Goal: Task Accomplishment & Management: Manage account settings

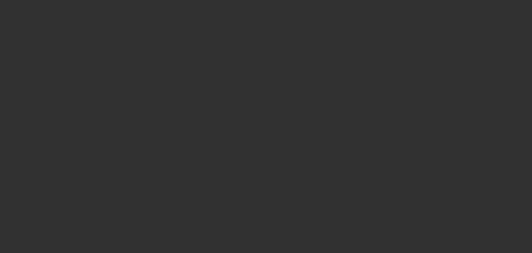
select select "10"
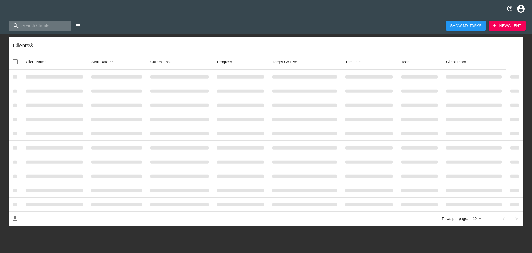
click at [42, 27] on input "search" at bounding box center [40, 25] width 63 height 9
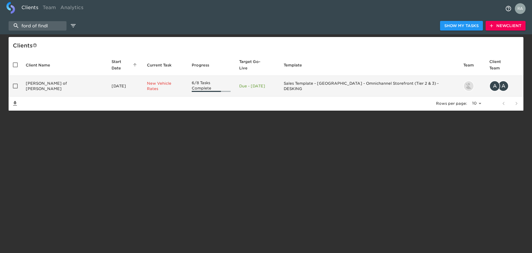
type input "ford of findl"
click at [53, 80] on td "[PERSON_NAME] of [PERSON_NAME]" at bounding box center [64, 86] width 86 height 21
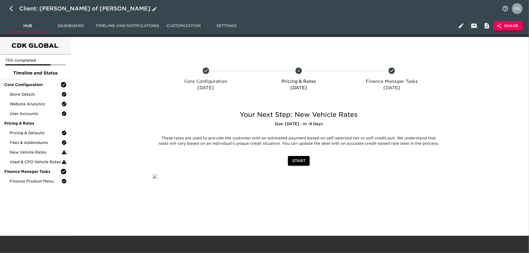
click at [13, 11] on icon "button" at bounding box center [13, 8] width 6 height 6
select select "10"
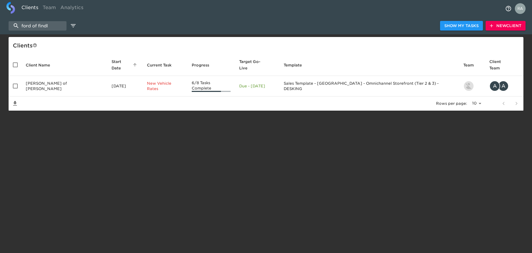
drag, startPoint x: 57, startPoint y: 26, endPoint x: 3, endPoint y: 25, distance: 53.6
click at [3, 25] on div "ford of findl Show My Tasks New Client" at bounding box center [266, 25] width 532 height 17
paste input "[PERSON_NAME] of [PERSON_NAME]"
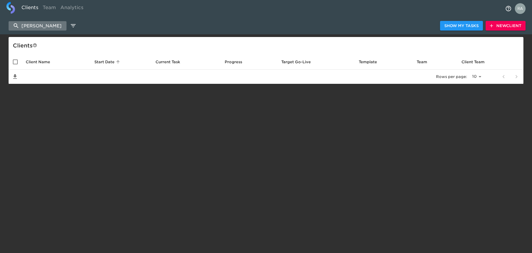
type input "[PERSON_NAME]"
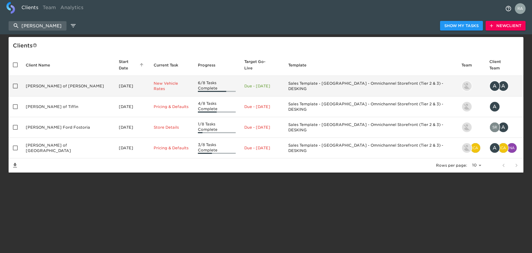
click at [46, 76] on td "[PERSON_NAME] of [PERSON_NAME]" at bounding box center [67, 86] width 93 height 21
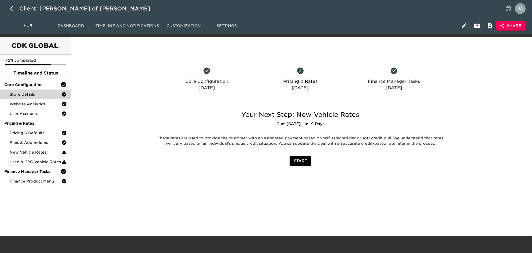
click at [38, 95] on span "Store Details" at bounding box center [36, 94] width 52 height 5
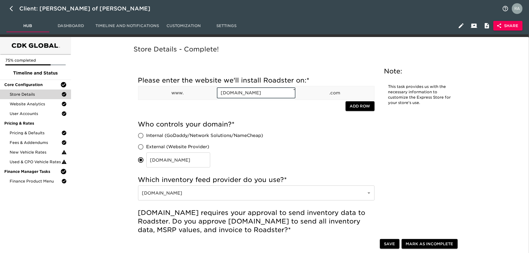
drag, startPoint x: 287, startPoint y: 93, endPoint x: 216, endPoint y: 94, distance: 71.9
click at [216, 94] on div "Please enter the website we'll install Roadster on: * www. [DOMAIN_NAME] ​ * .c…" at bounding box center [256, 94] width 237 height 36
click at [300, 58] on div "Store Details - Complete!" at bounding box center [299, 53] width 333 height 19
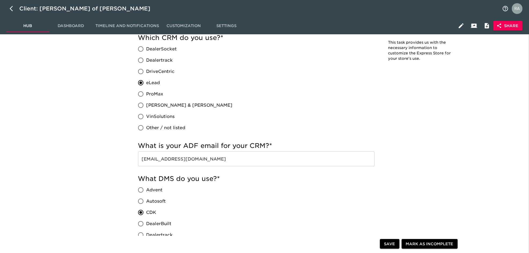
scroll to position [250, 0]
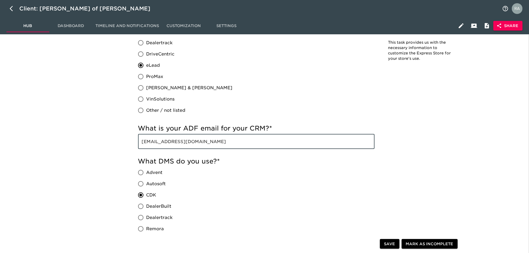
drag, startPoint x: 250, startPoint y: 142, endPoint x: 130, endPoint y: 144, distance: 120.7
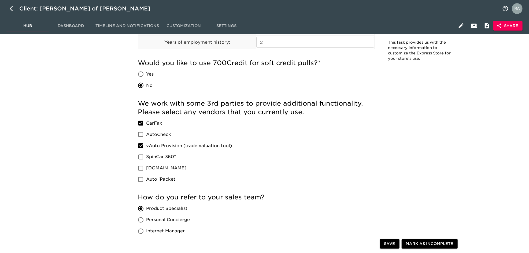
scroll to position [644, 0]
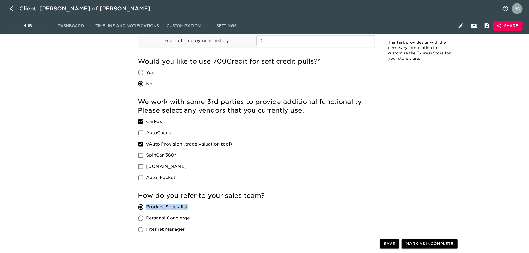
drag, startPoint x: 193, startPoint y: 209, endPoint x: 147, endPoint y: 209, distance: 46.4
click at [147, 209] on div "Product Specialist Personal Concierge Internet Manager Sales Representative Oth…" at bounding box center [168, 230] width 60 height 56
copy span "Product Specialist"
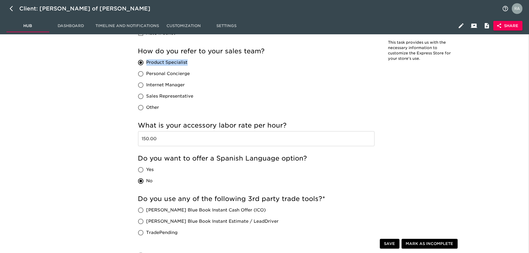
scroll to position [822, 0]
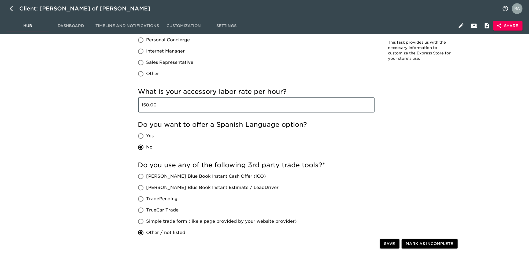
drag, startPoint x: 149, startPoint y: 105, endPoint x: 130, endPoint y: 103, distance: 19.4
click at [191, 91] on h5 "What is your accessory labor rate per hour?" at bounding box center [256, 91] width 237 height 9
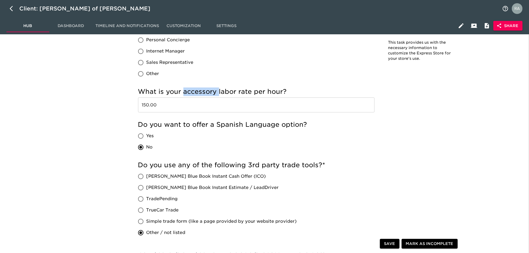
click at [191, 91] on h5 "What is your accessory labor rate per hour?" at bounding box center [256, 91] width 237 height 9
copy h5 "accessory"
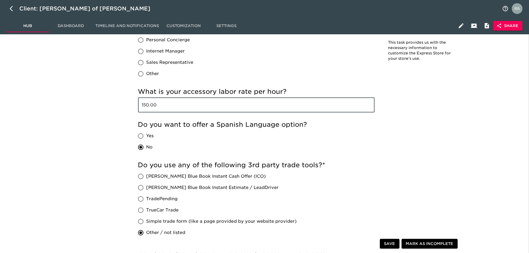
click at [142, 106] on input "150.00" at bounding box center [256, 104] width 237 height 15
click at [149, 105] on input "150.00" at bounding box center [256, 104] width 237 height 15
drag, startPoint x: 148, startPoint y: 105, endPoint x: 135, endPoint y: 105, distance: 12.9
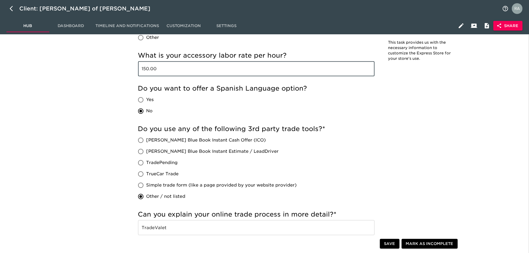
scroll to position [787, 0]
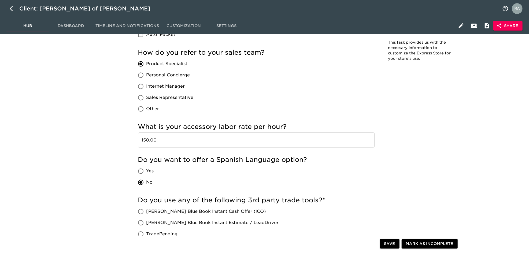
drag, startPoint x: 529, startPoint y: 174, endPoint x: 519, endPoint y: 50, distance: 124.0
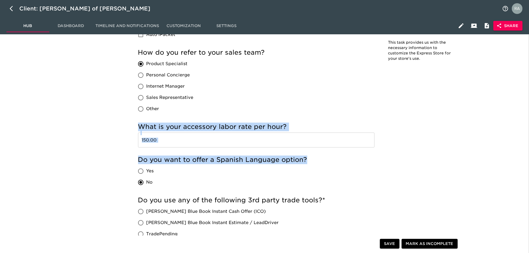
drag, startPoint x: 529, startPoint y: 158, endPoint x: 500, endPoint y: 92, distance: 71.8
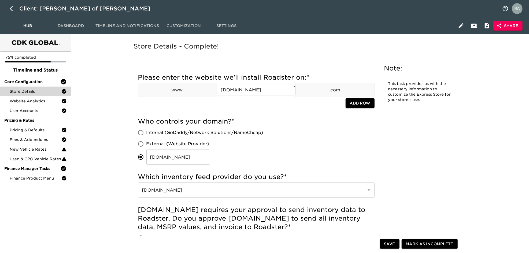
scroll to position [0, 0]
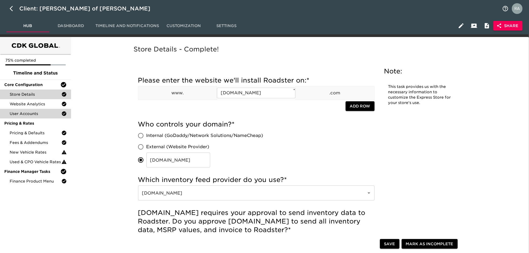
click at [38, 109] on div "User Accounts" at bounding box center [35, 114] width 71 height 10
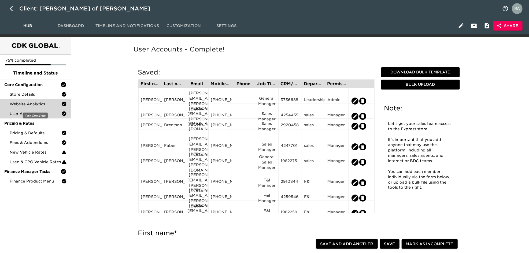
click at [45, 106] on span "Website Analytics" at bounding box center [36, 103] width 52 height 5
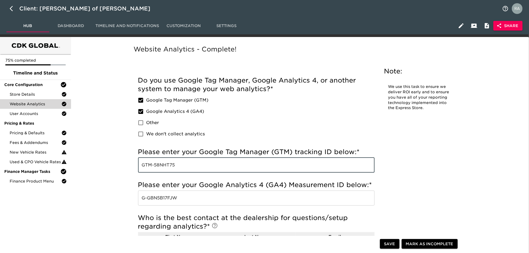
drag, startPoint x: 179, startPoint y: 166, endPoint x: 139, endPoint y: 166, distance: 39.1
click at [139, 166] on input "GTM-58NHT75" at bounding box center [256, 165] width 237 height 15
click at [176, 195] on input "G-GBN5B17FJW" at bounding box center [256, 198] width 237 height 15
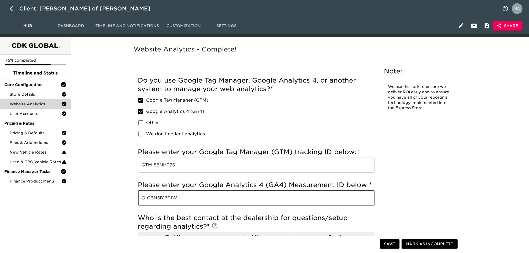
click at [176, 195] on input "G-GBN5B17FJW" at bounding box center [256, 198] width 237 height 15
click at [190, 199] on input "G-GBN5B17FJW" at bounding box center [256, 198] width 237 height 15
click at [182, 200] on input "G-GBN5B17FJW" at bounding box center [256, 198] width 237 height 15
click at [179, 199] on input "G-GBN5B17FJW" at bounding box center [256, 198] width 237 height 15
drag, startPoint x: 142, startPoint y: 199, endPoint x: 187, endPoint y: 197, distance: 44.5
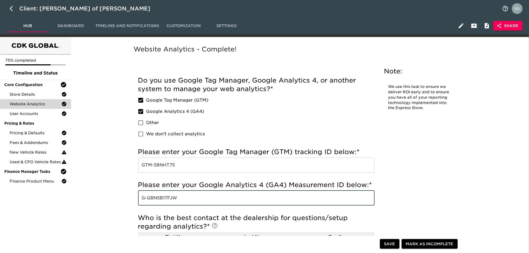
click at [187, 197] on input "G-GBN5B17FJW" at bounding box center [256, 198] width 237 height 15
click at [43, 117] on div "User Accounts" at bounding box center [35, 114] width 71 height 10
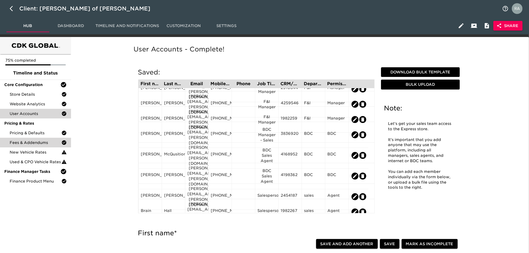
scroll to position [107, 0]
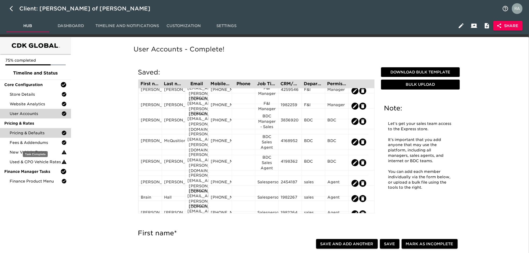
click at [32, 135] on span "Pricing & Defaults" at bounding box center [36, 132] width 52 height 5
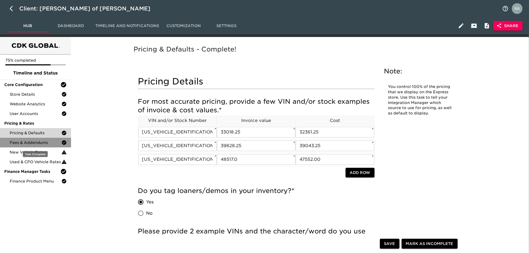
click at [32, 144] on span "Fees & Addendums" at bounding box center [36, 142] width 52 height 5
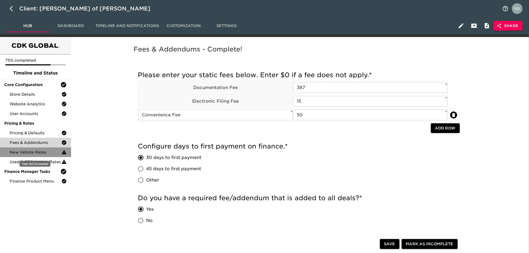
click at [36, 154] on span "New Vehicle Rates" at bounding box center [36, 152] width 52 height 5
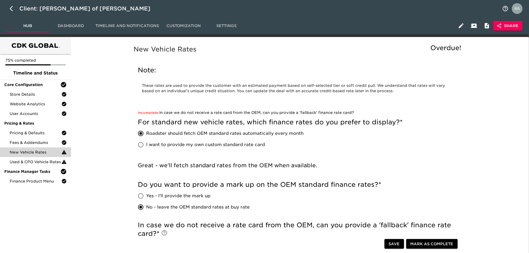
click at [33, 188] on ul "75% completed Timeline and Status Core Configuration Store Details Website Anal…" at bounding box center [35, 121] width 71 height 134
click at [36, 182] on span "Finance Product Menu" at bounding box center [36, 181] width 52 height 5
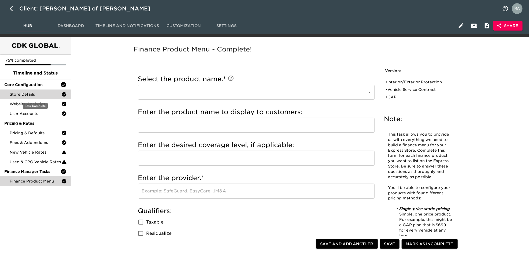
click at [44, 94] on span "Store Details" at bounding box center [36, 94] width 52 height 5
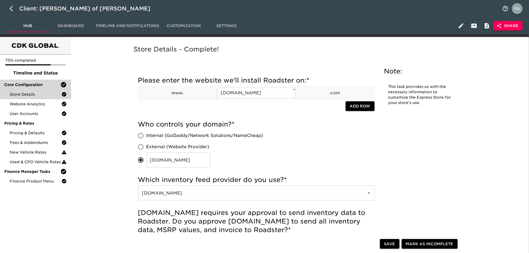
click at [46, 86] on span "Core Configuration" at bounding box center [32, 84] width 56 height 5
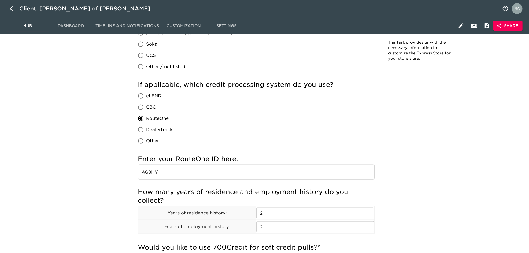
scroll to position [465, 0]
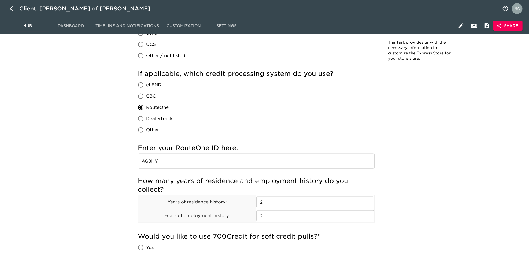
click at [151, 162] on input "AG8HY" at bounding box center [256, 161] width 237 height 15
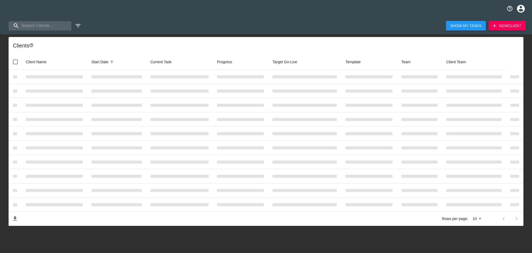
select select "10"
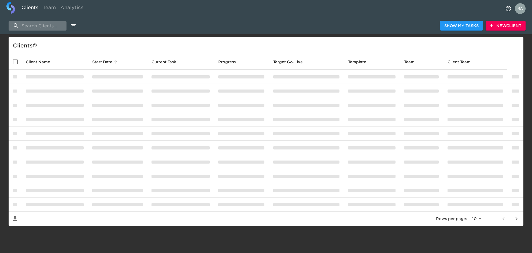
click at [51, 24] on input "search" at bounding box center [38, 25] width 58 height 9
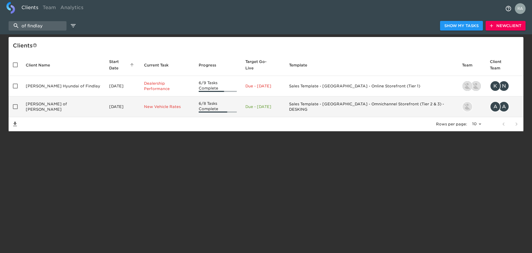
type input "of findlay"
click at [59, 99] on td "[PERSON_NAME] of [PERSON_NAME]" at bounding box center [62, 107] width 83 height 21
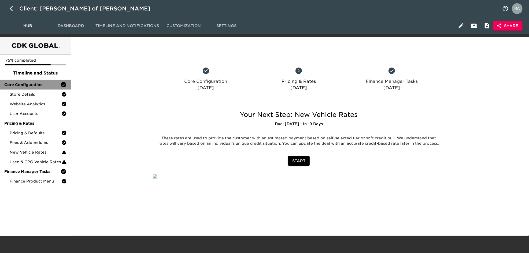
click at [32, 84] on span "Core Configuration" at bounding box center [32, 84] width 56 height 5
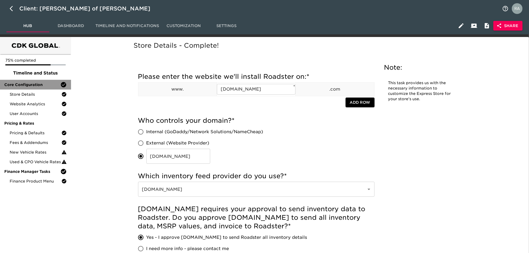
click at [27, 84] on span "Core Configuration" at bounding box center [32, 84] width 56 height 5
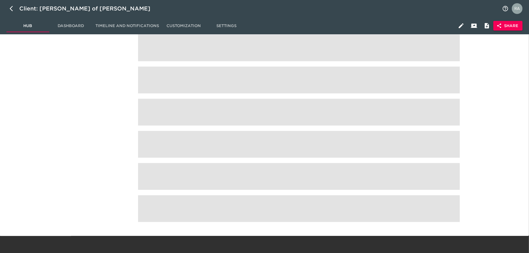
scroll to position [814, 0]
